Goal: Information Seeking & Learning: Learn about a topic

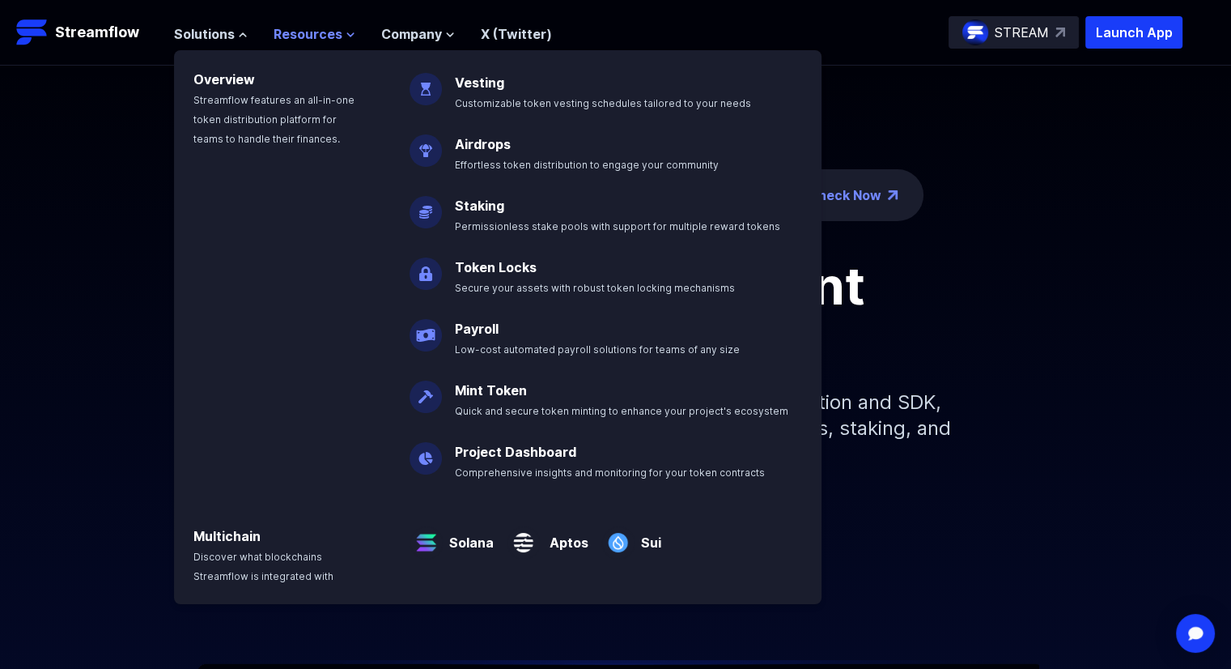
click at [329, 31] on span "Resources" at bounding box center [308, 33] width 69 height 19
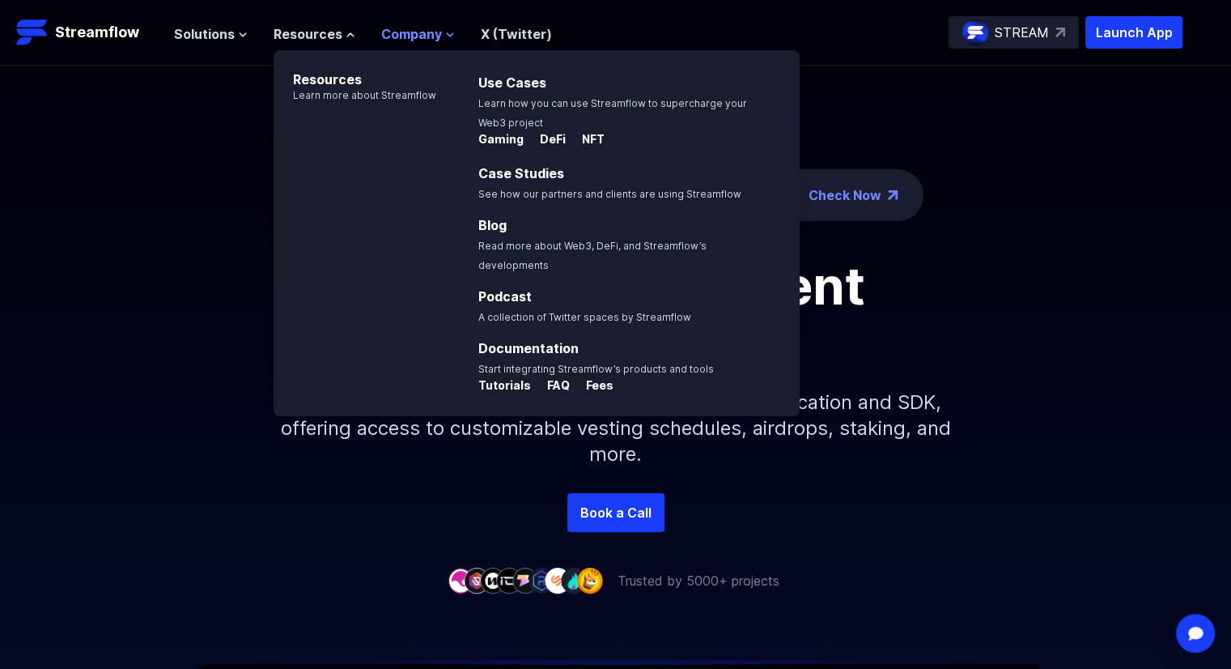
click at [404, 32] on span "Company" at bounding box center [411, 33] width 61 height 19
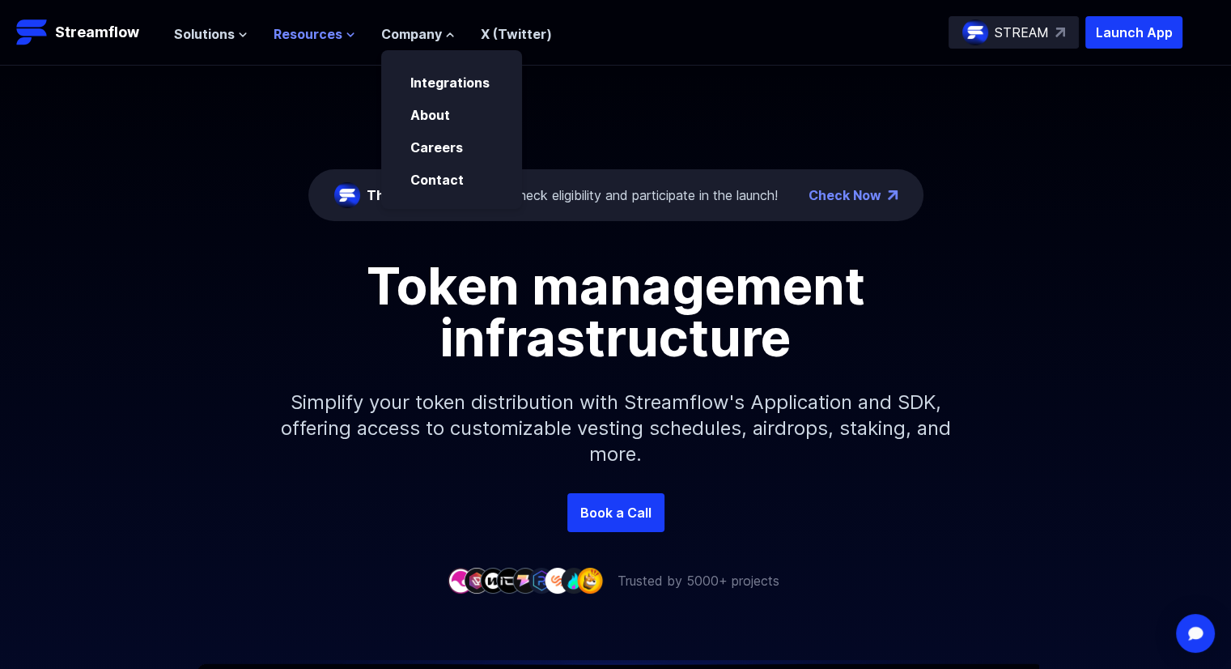
click at [333, 34] on span "Resources" at bounding box center [308, 33] width 69 height 19
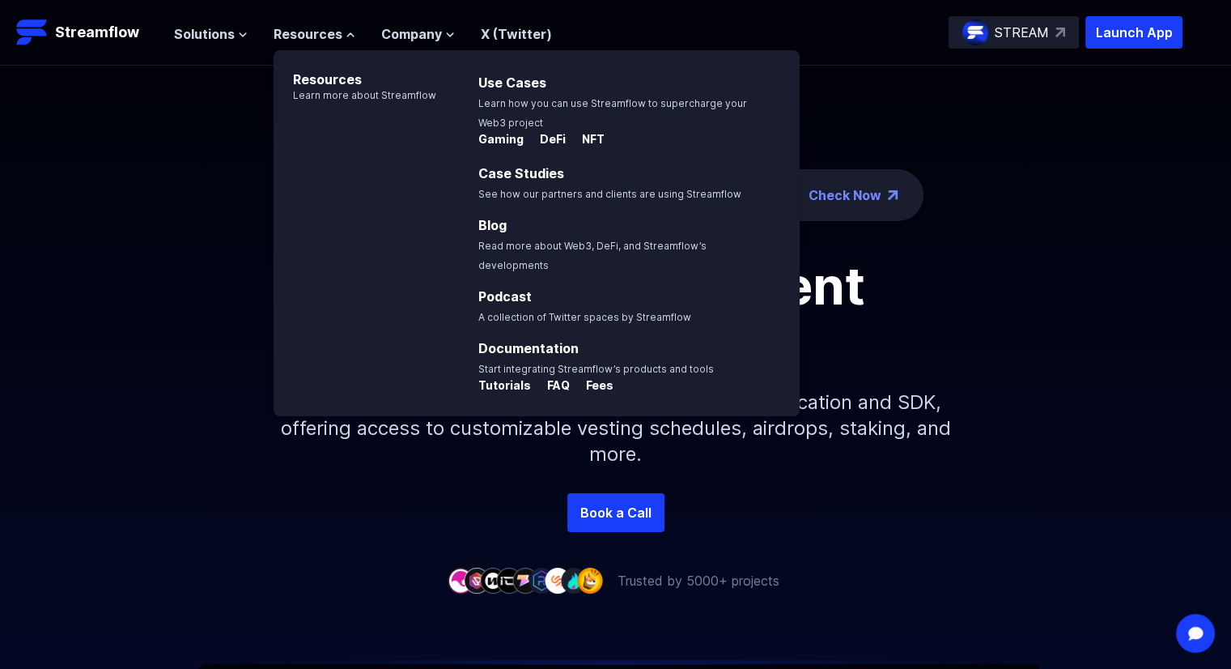
click at [249, 36] on ul "Solutions Overview Streamflow features an all-in-one token distribution platfor…" at bounding box center [363, 33] width 378 height 19
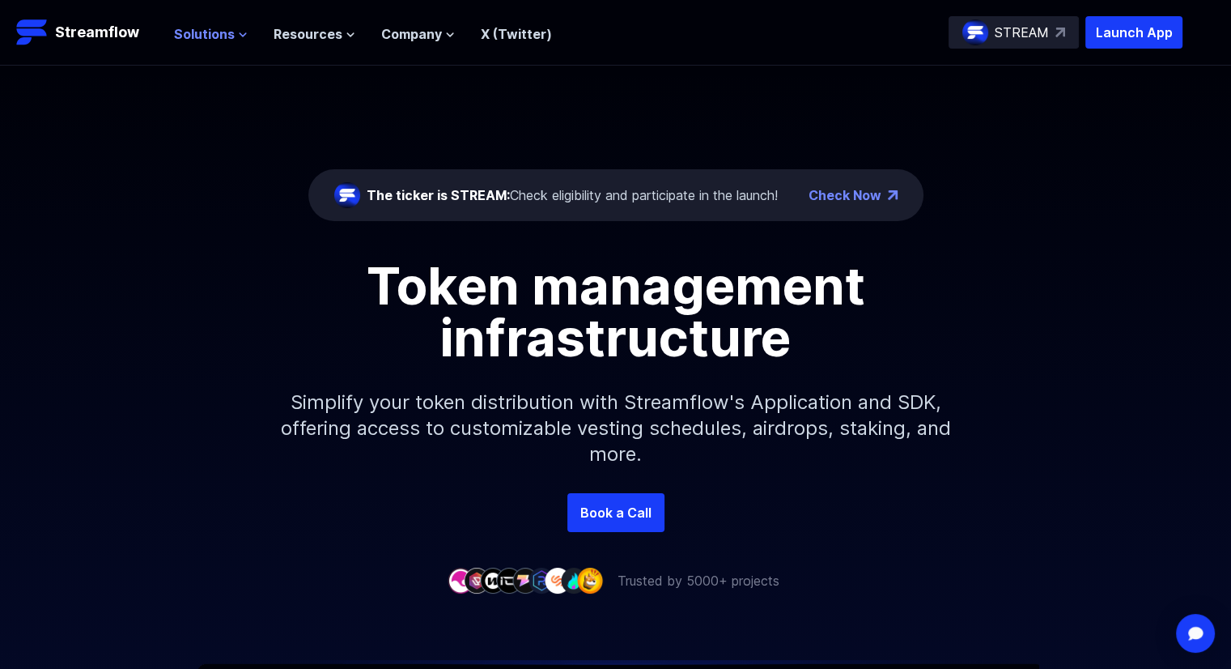
click at [243, 37] on icon at bounding box center [243, 35] width 10 height 10
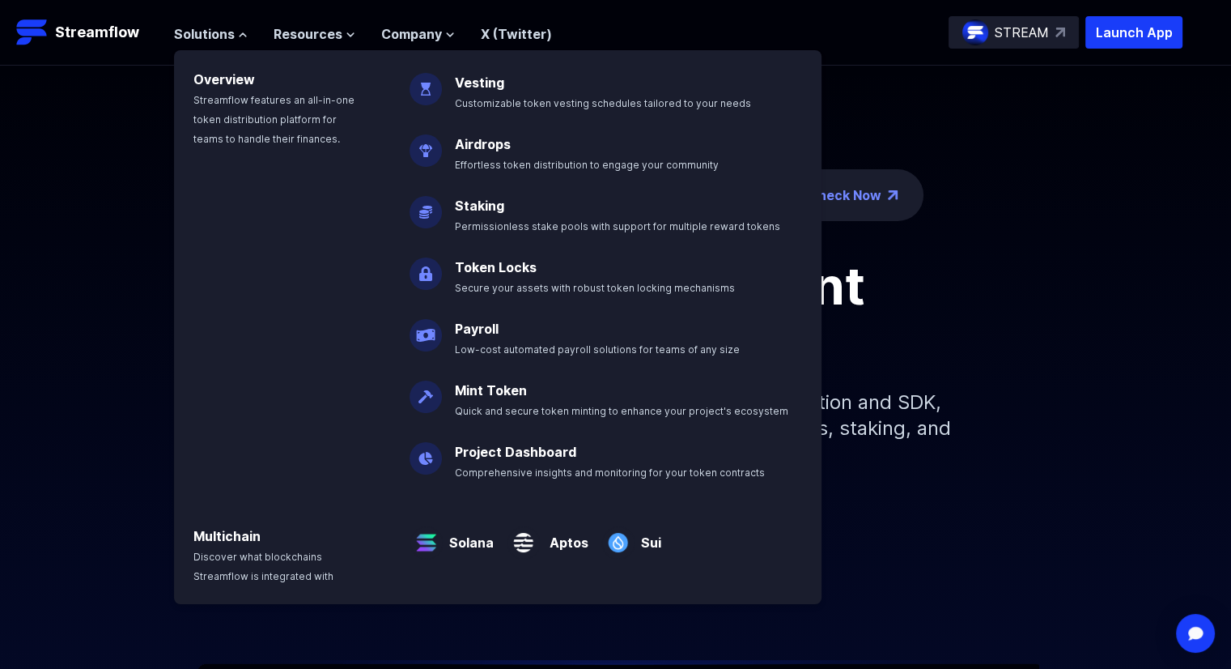
click at [1029, 234] on div "The ticker is STREAM: Check eligibility and participate in the launch! Check No…" at bounding box center [615, 279] width 1231 height 427
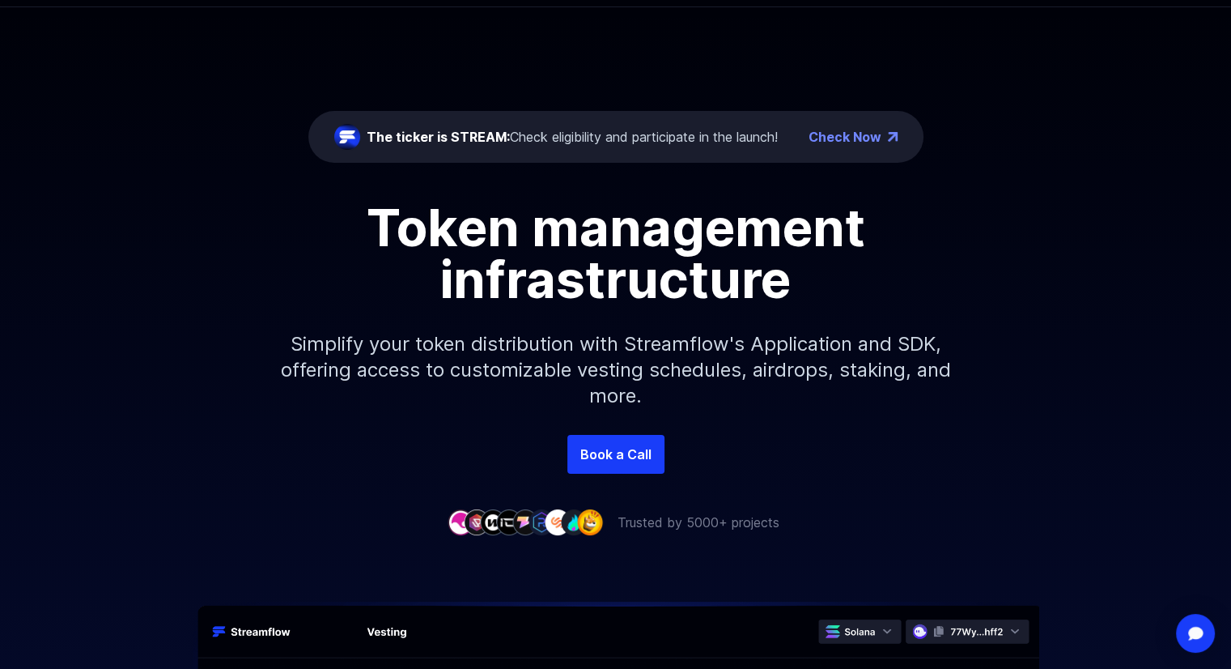
scroll to position [60, 0]
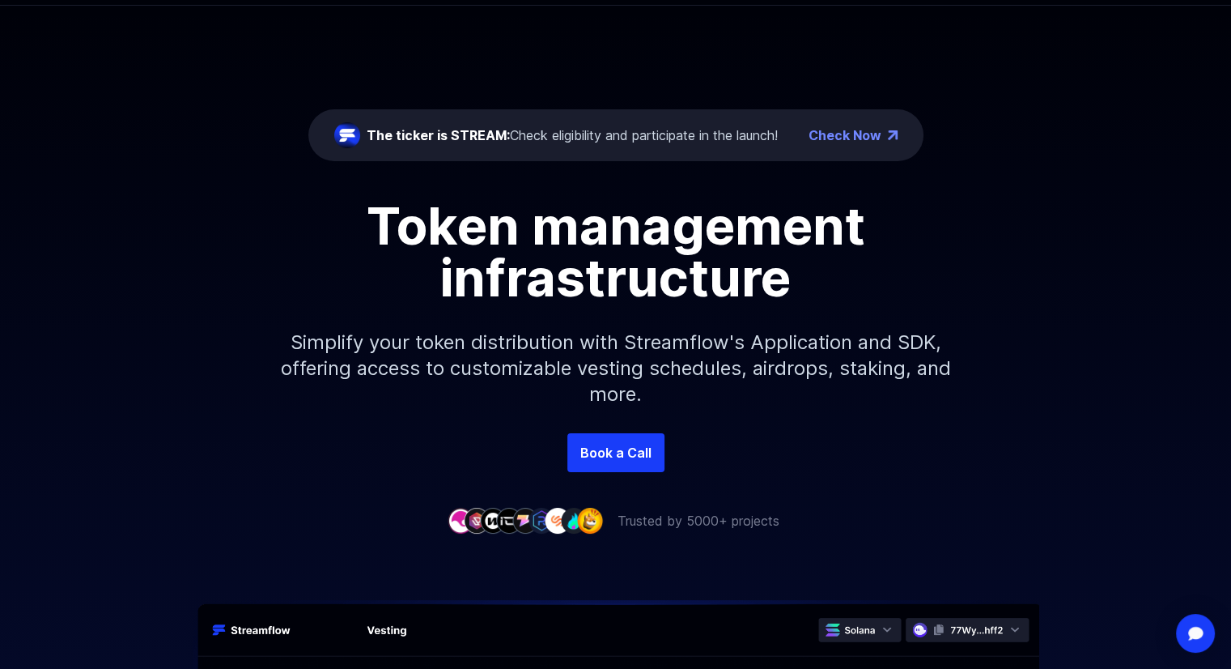
click at [826, 134] on link "Check Now" at bounding box center [845, 134] width 73 height 19
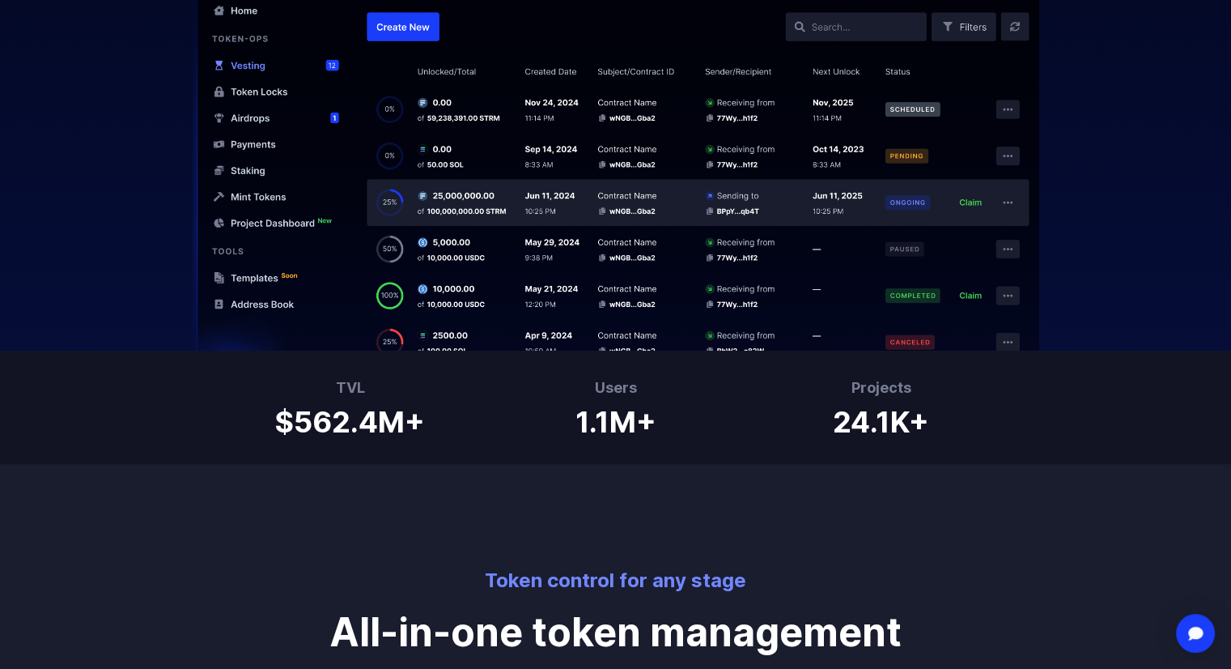
scroll to position [724, 0]
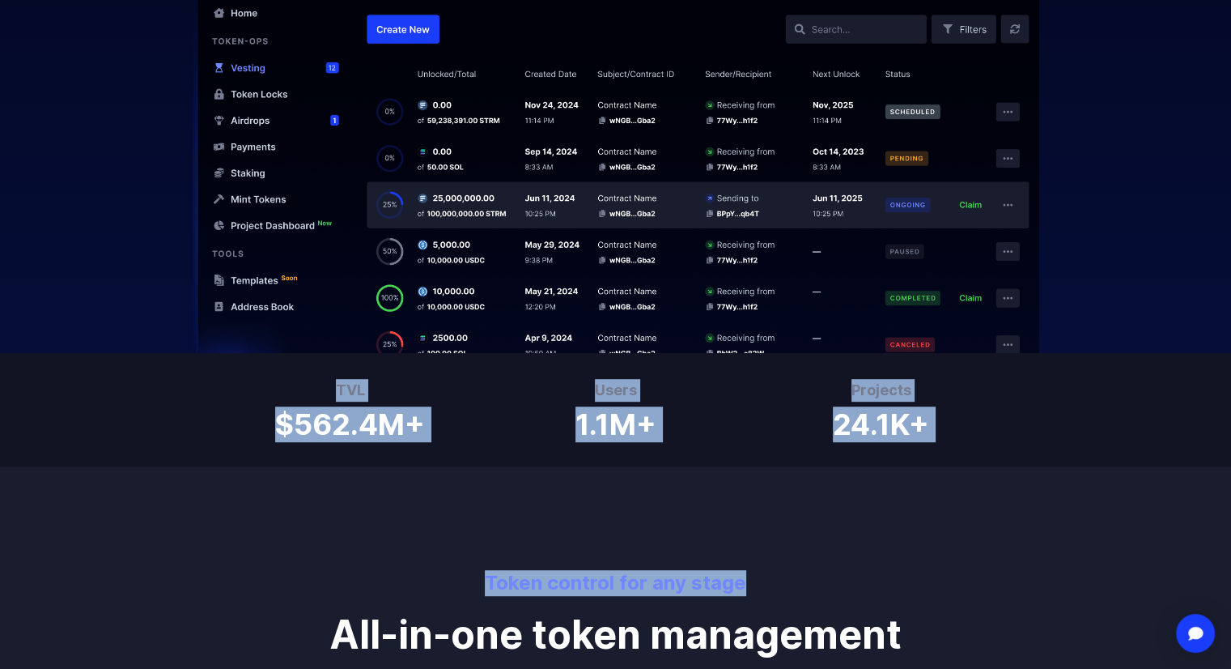
drag, startPoint x: 287, startPoint y: 385, endPoint x: 994, endPoint y: 490, distance: 715.0
copy body "TVL $562.4M+ Users 1.1M+ Projects 24.1K+ Token control for any stage"
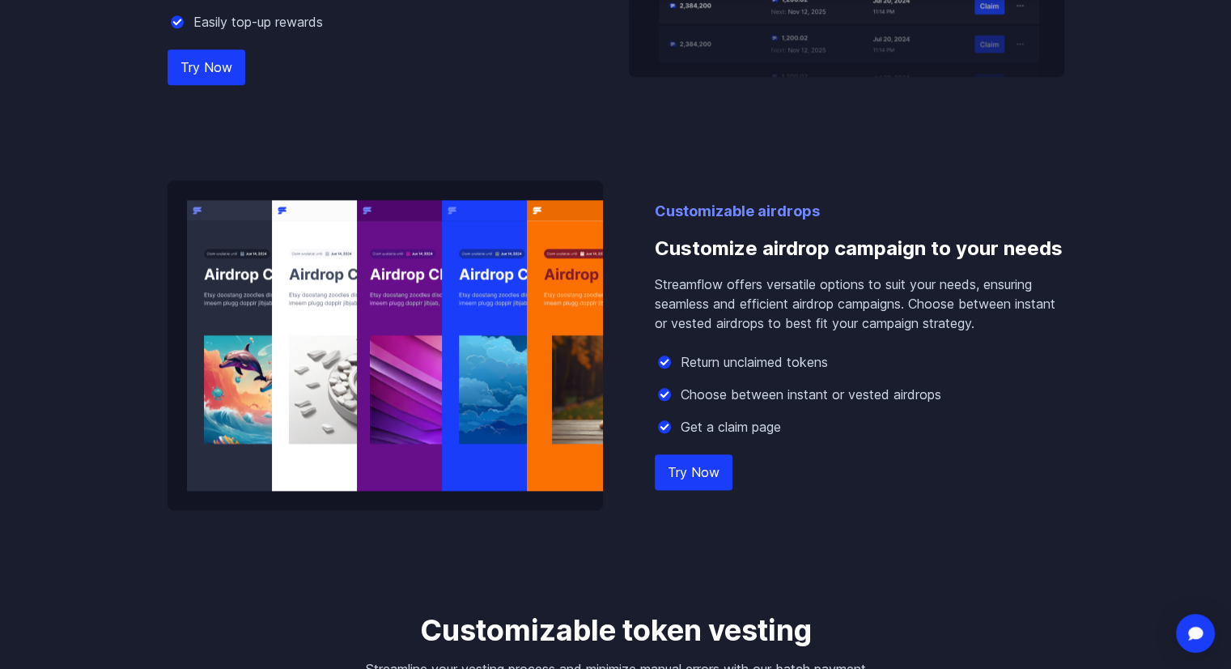
scroll to position [2418, 0]
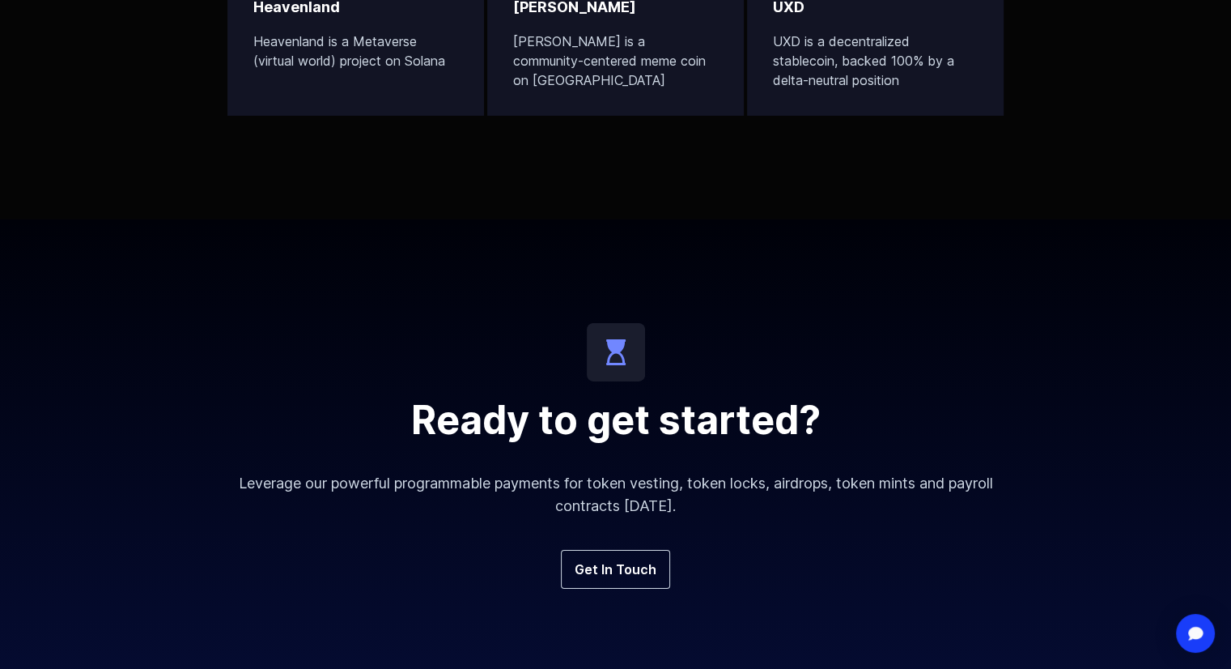
scroll to position [6078, 0]
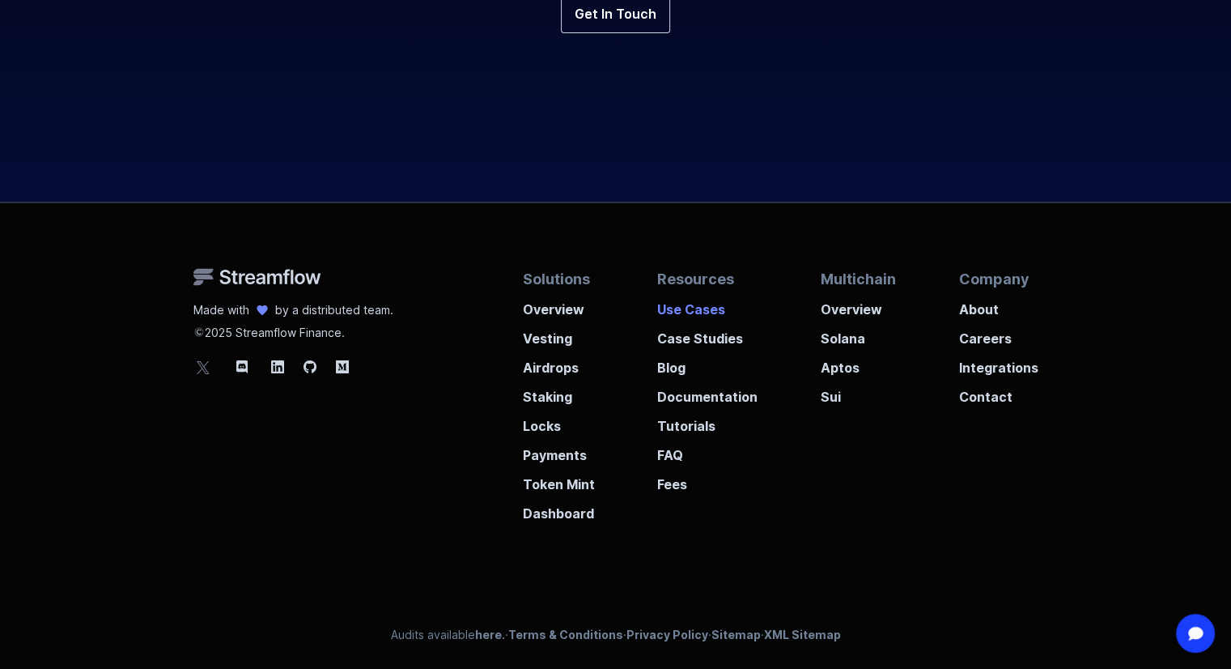
click at [703, 308] on p "Use Cases" at bounding box center [707, 304] width 100 height 29
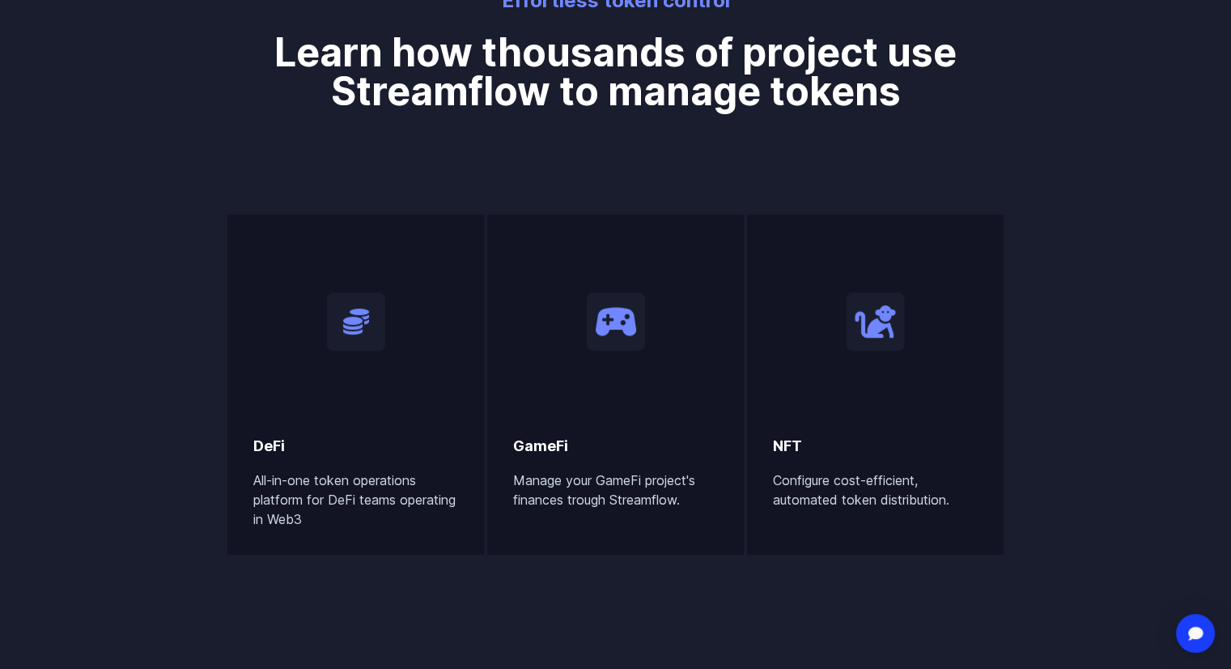
scroll to position [827, 0]
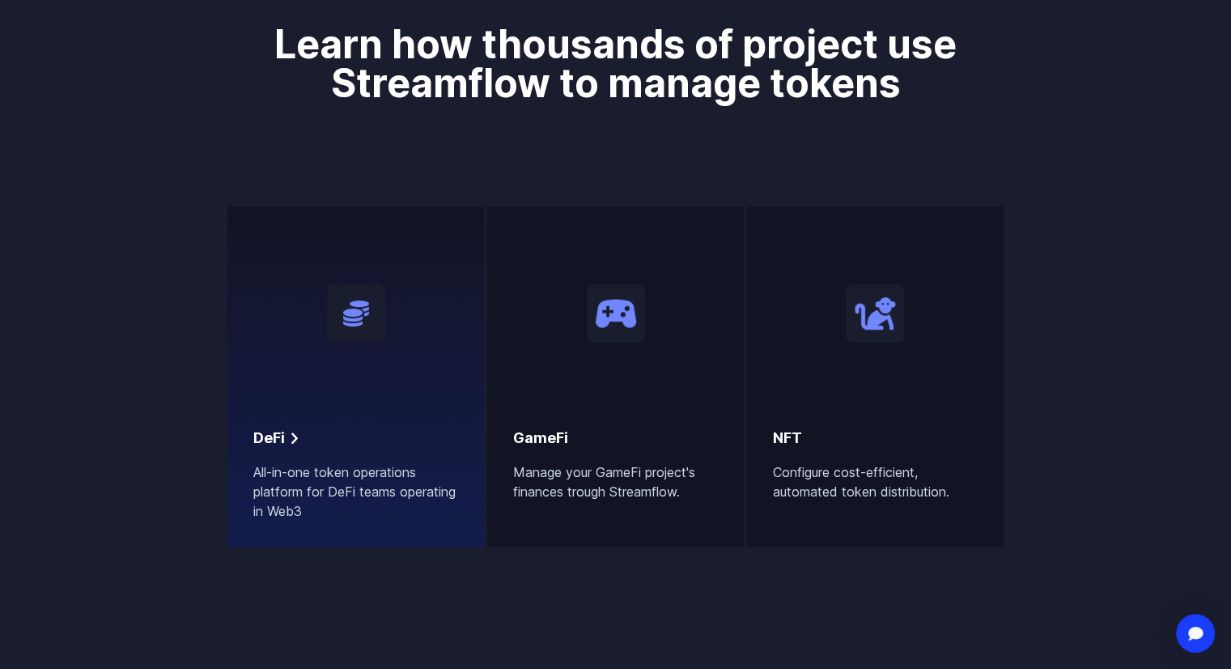
click at [397, 442] on div "DeFi" at bounding box center [355, 438] width 205 height 23
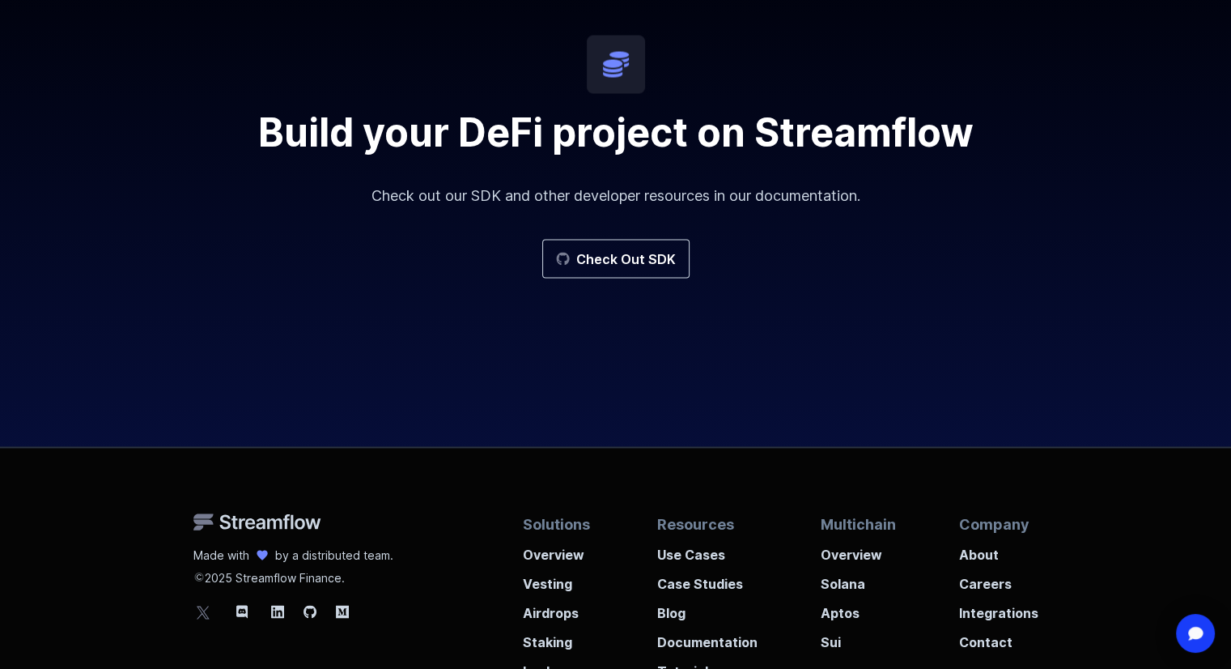
scroll to position [3091, 0]
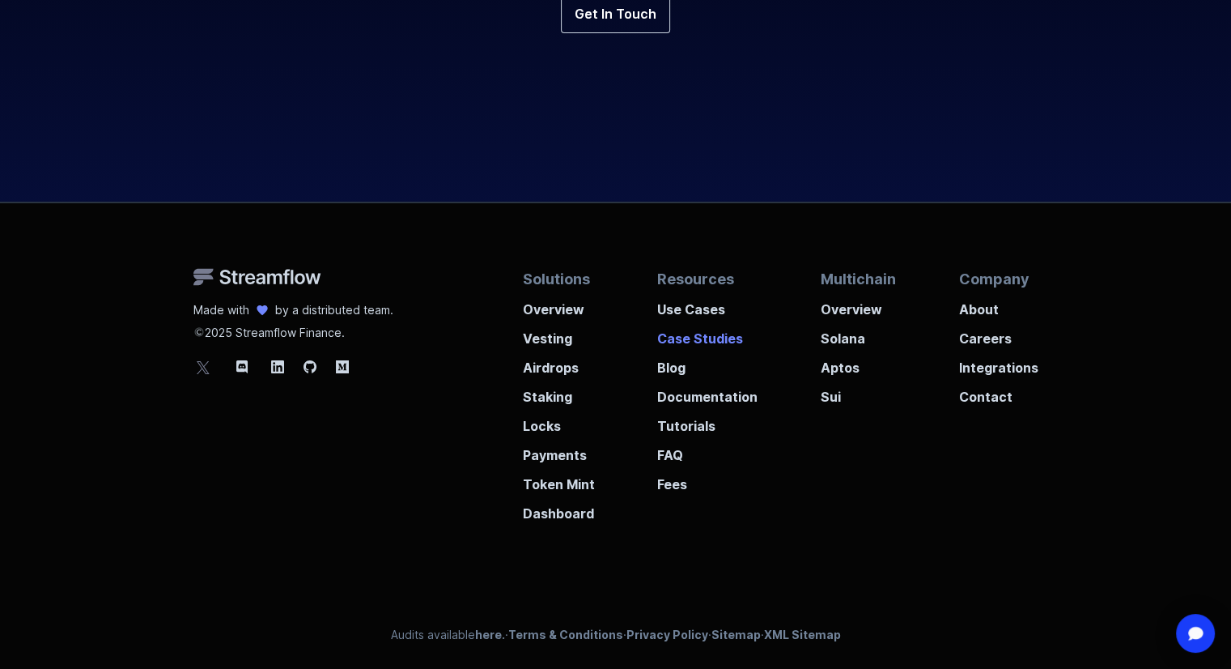
click at [683, 334] on p "Case Studies" at bounding box center [707, 333] width 100 height 29
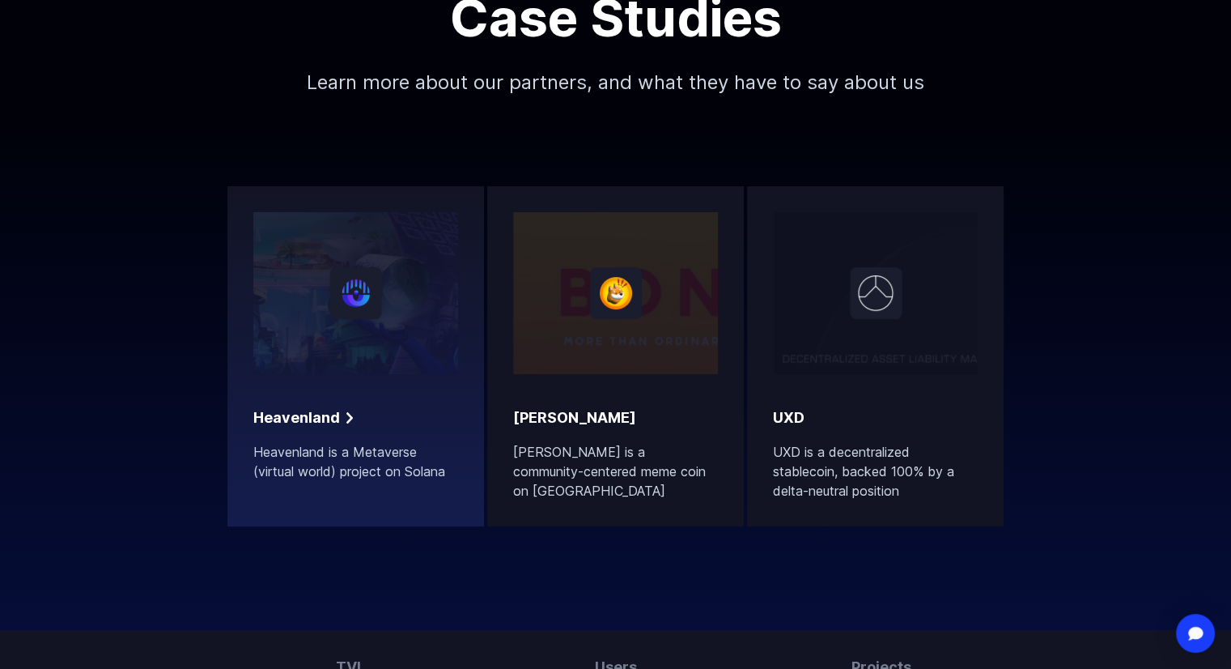
click at [392, 368] on div at bounding box center [355, 293] width 205 height 162
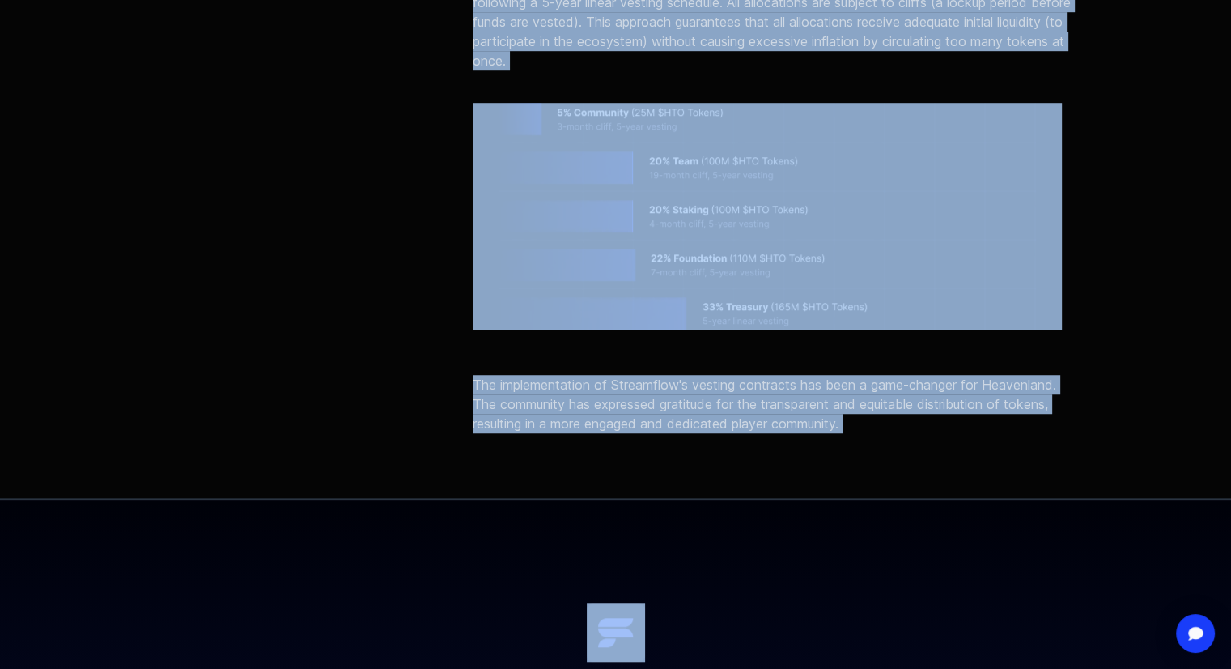
scroll to position [1279, 0]
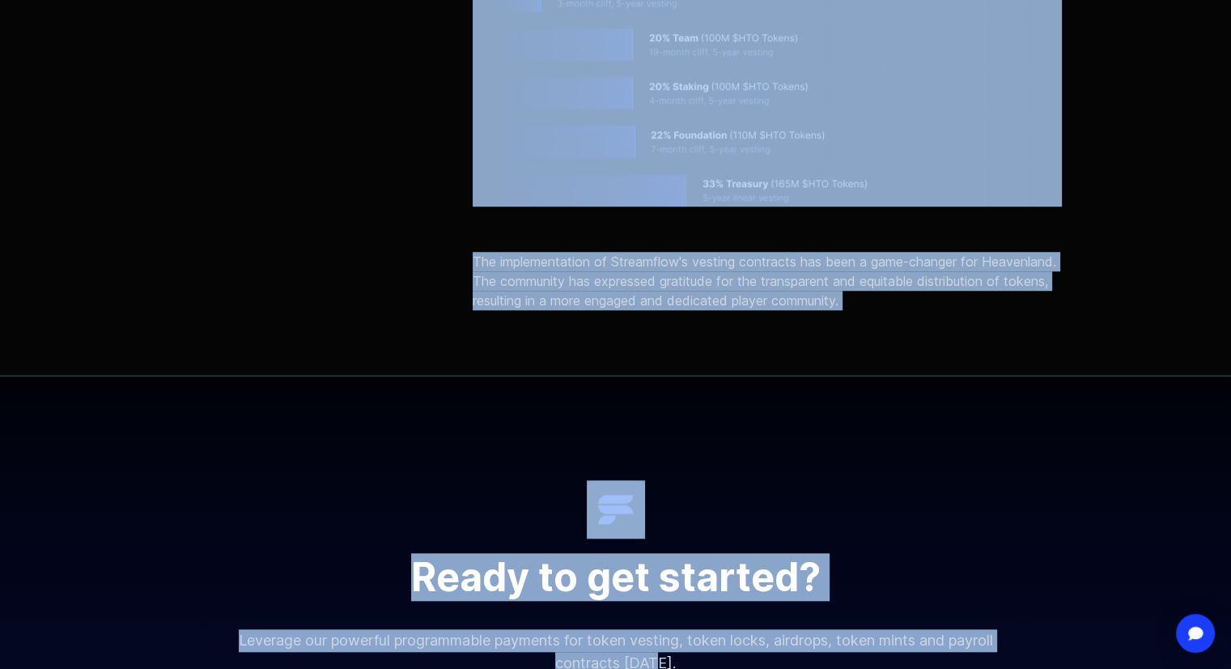
drag, startPoint x: 350, startPoint y: 265, endPoint x: 933, endPoint y: 315, distance: 585.7
click at [933, 315] on body "Streamflow Launch App STREAM Solutions Overview Streamflow features an all-in-o…" at bounding box center [615, 51] width 1231 height 2660
copy body "Heavenland distributes metaverse currency using Streamflow Heavenland is a Meta…"
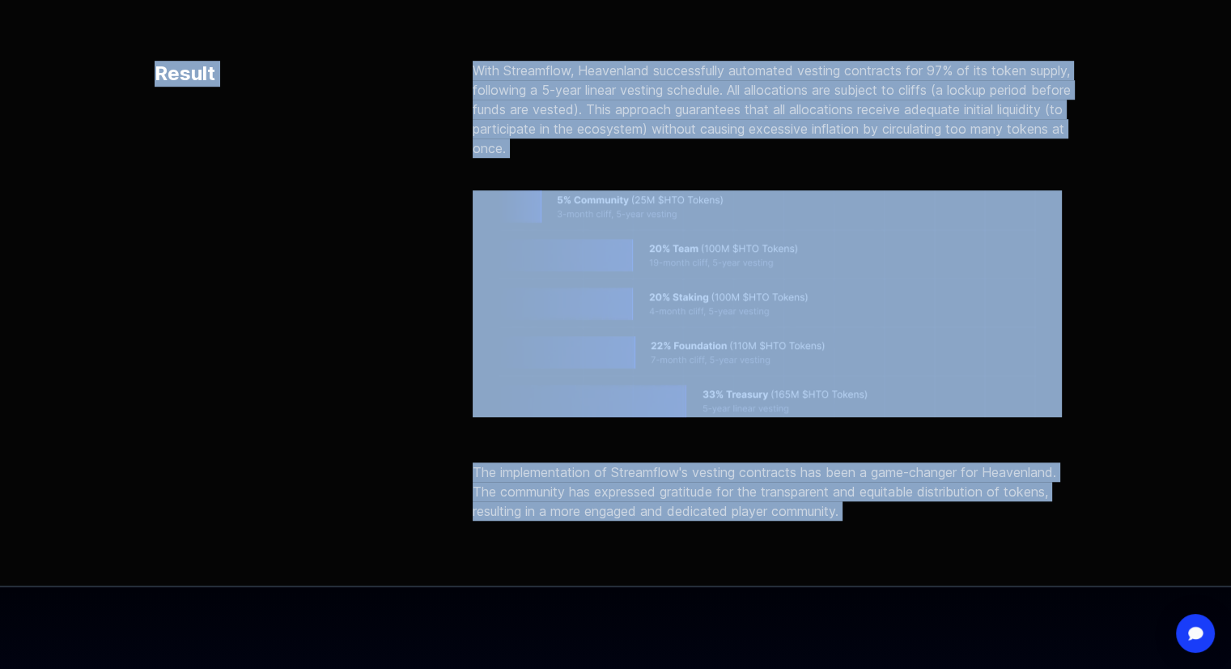
scroll to position [1063, 0]
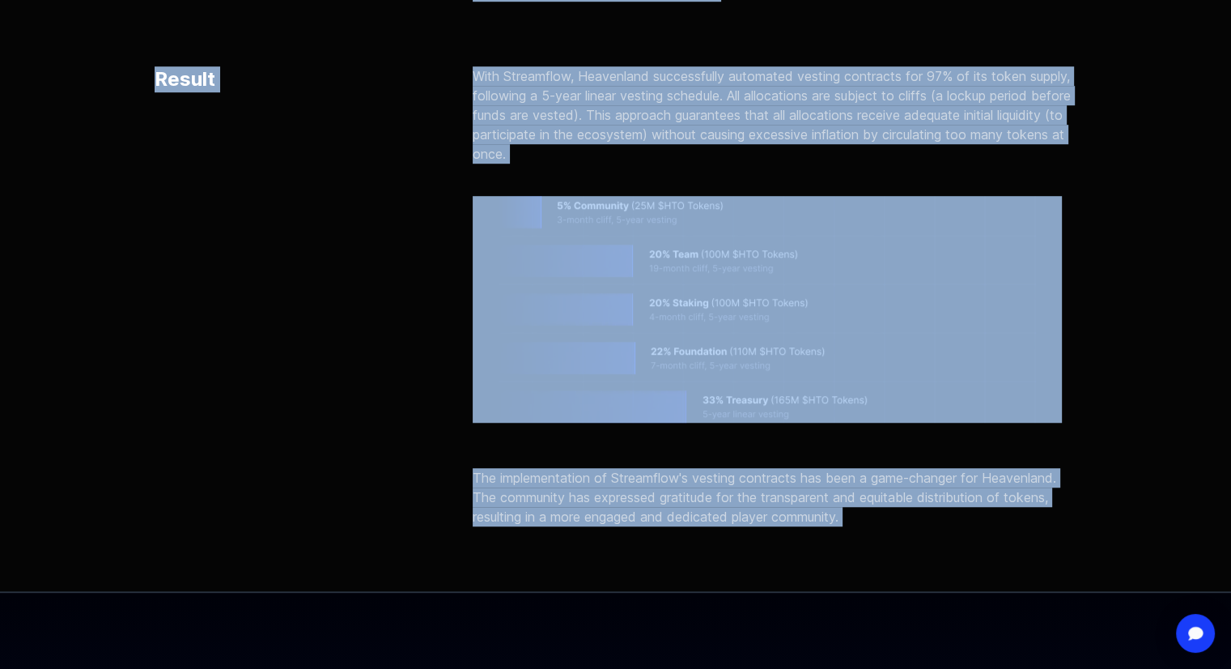
click at [742, 119] on p "With Streamflow, Heavenland successfully automated vesting contracts for 97% of…" at bounding box center [775, 114] width 605 height 97
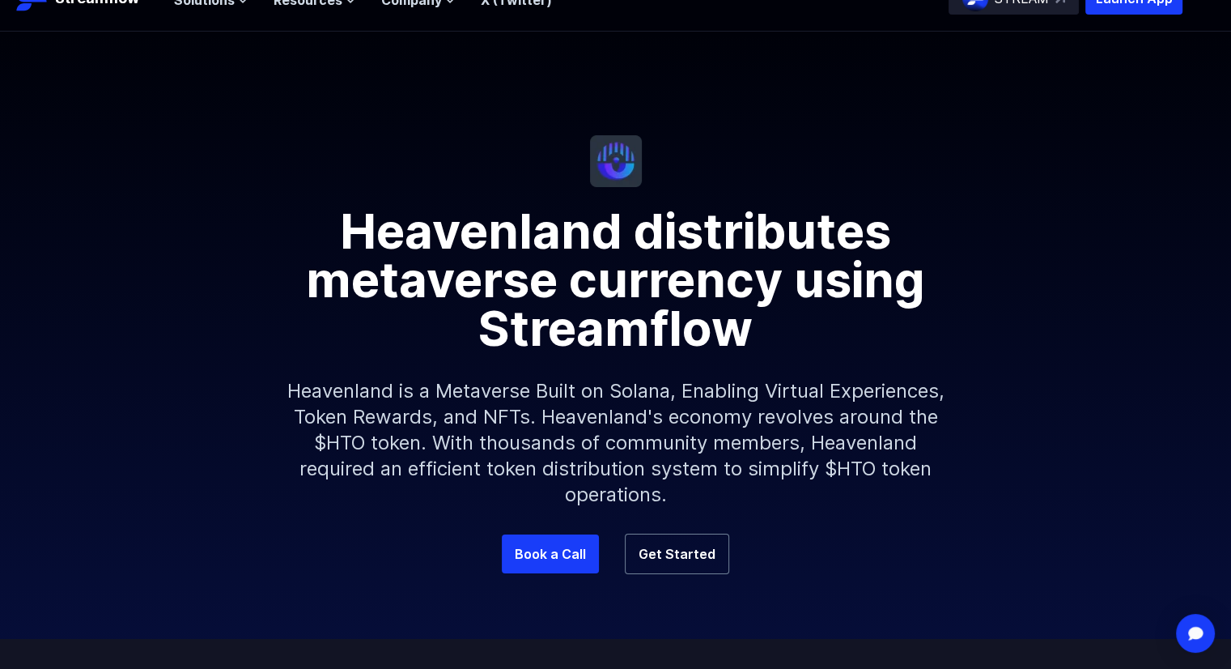
scroll to position [0, 0]
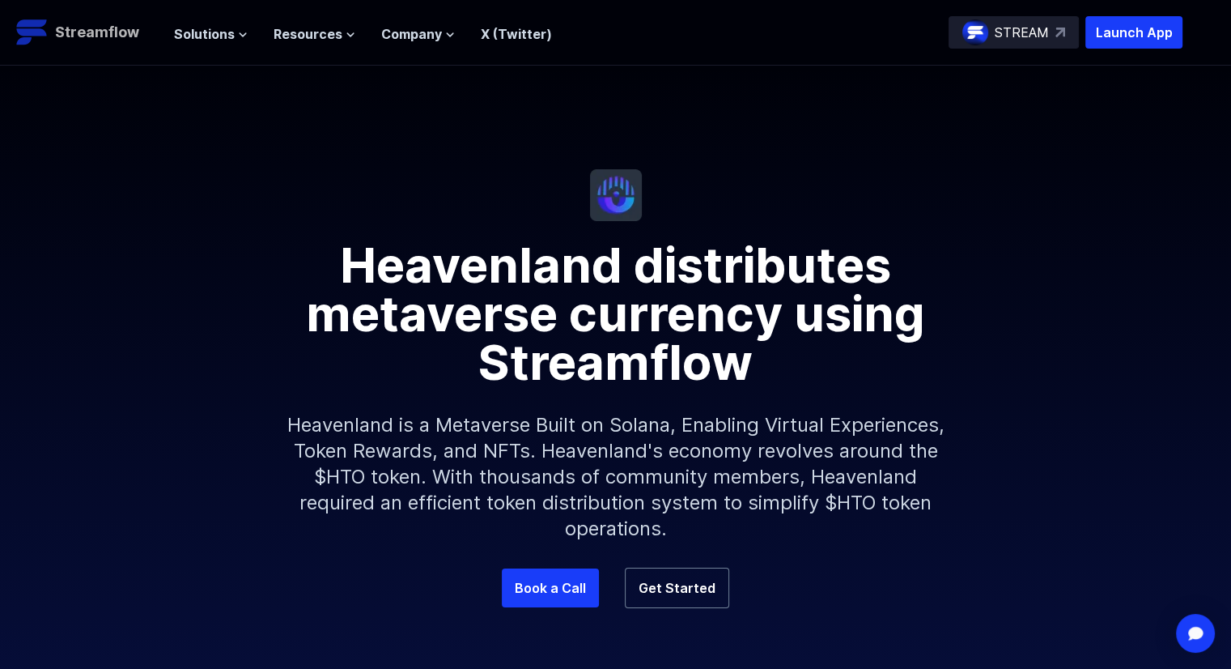
click at [122, 37] on p "Streamflow" at bounding box center [97, 32] width 84 height 23
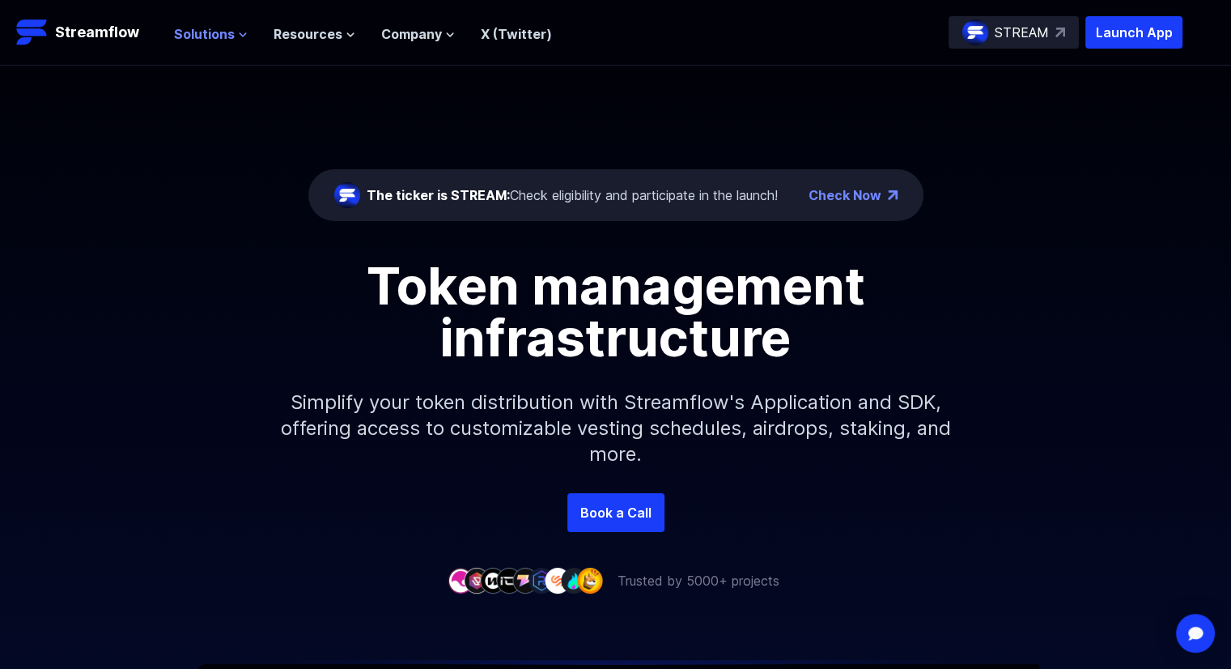
click at [206, 39] on span "Solutions" at bounding box center [204, 33] width 61 height 19
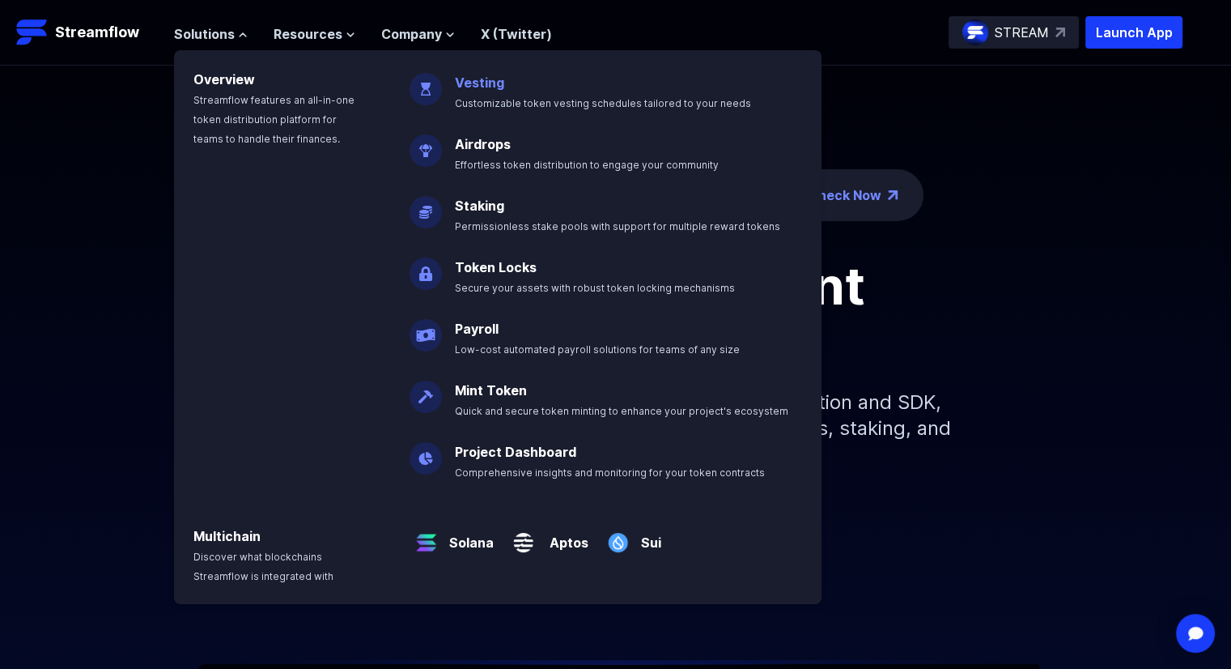
click at [471, 90] on p "Vesting Customizable token vesting schedules tailored to your needs" at bounding box center [614, 86] width 338 height 52
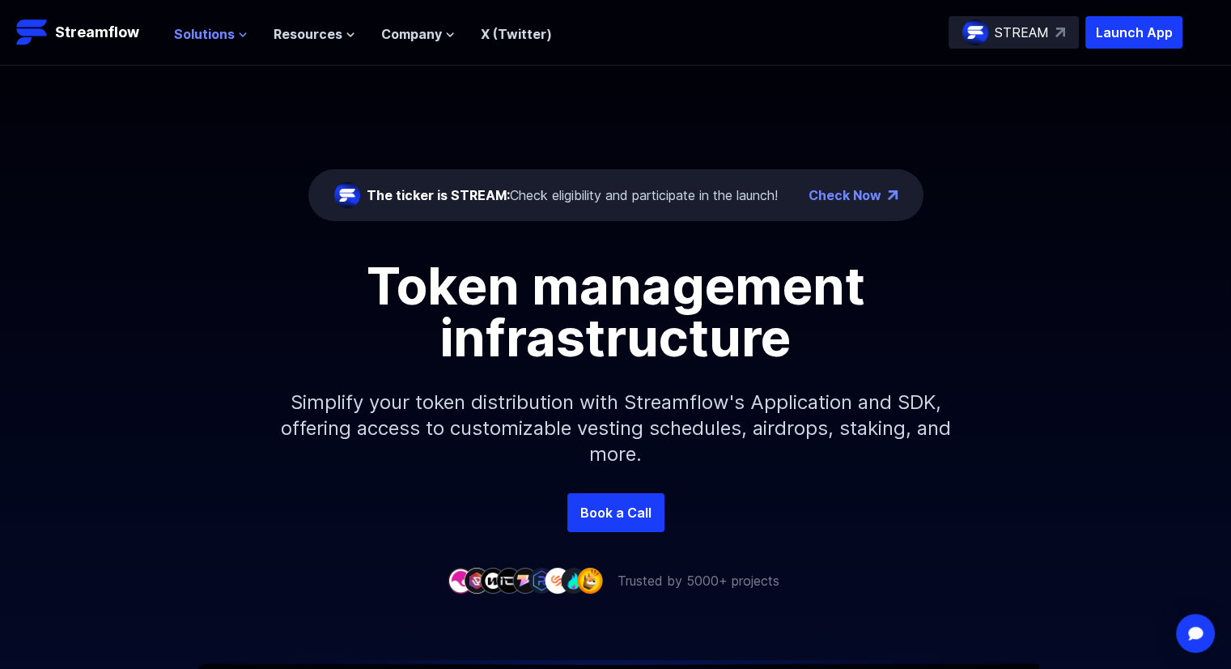
click at [195, 33] on span "Solutions" at bounding box center [204, 33] width 61 height 19
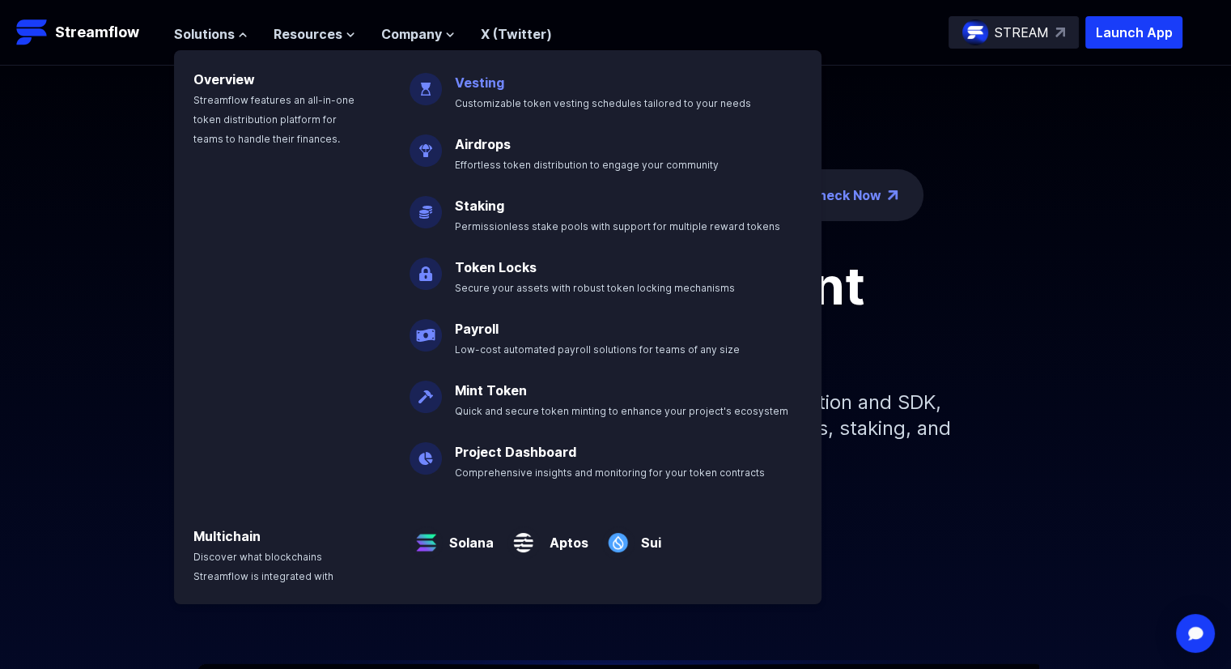
click at [477, 83] on link "Vesting" at bounding box center [479, 82] width 49 height 16
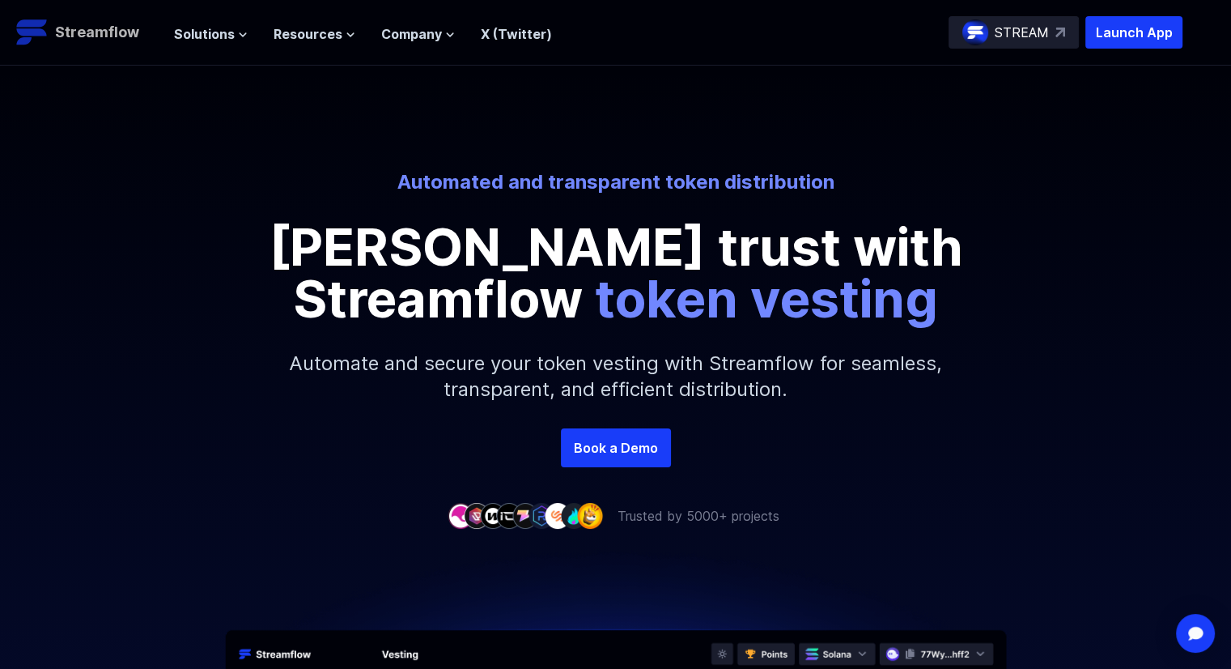
click at [91, 43] on p "Streamflow" at bounding box center [97, 32] width 84 height 23
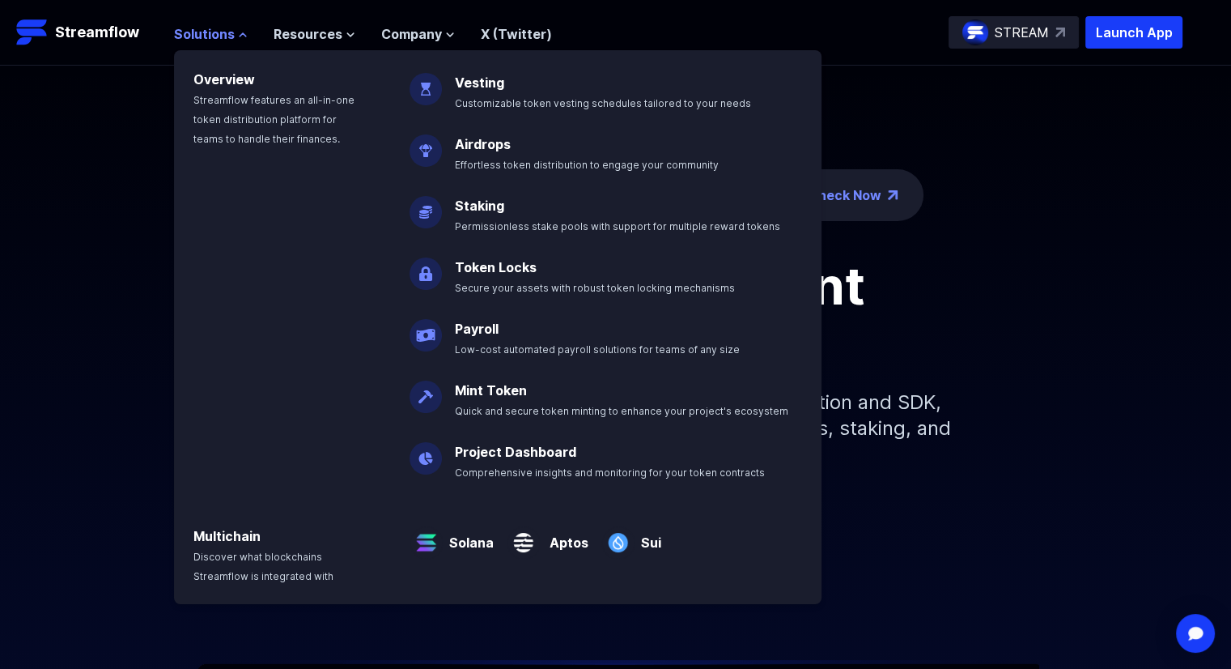
click at [238, 32] on icon at bounding box center [243, 35] width 10 height 10
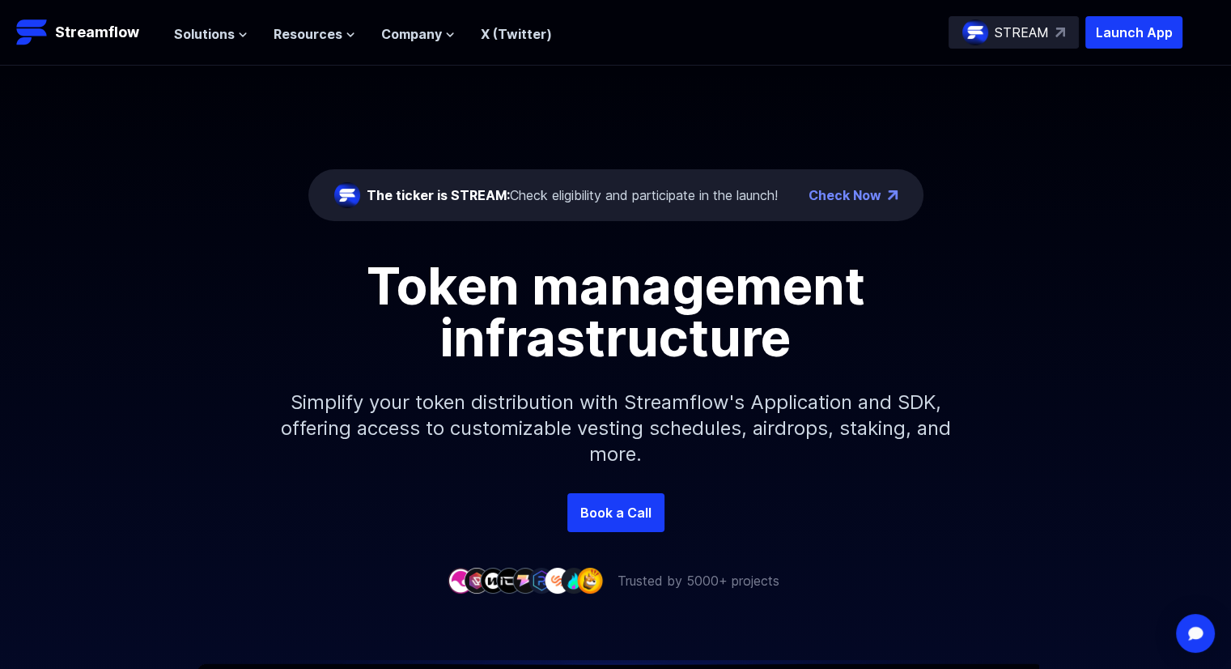
click at [160, 177] on div "The ticker is STREAM: Check eligibility and participate in the launch! Check No…" at bounding box center [615, 279] width 1231 height 427
